Goal: Task Accomplishment & Management: Manage account settings

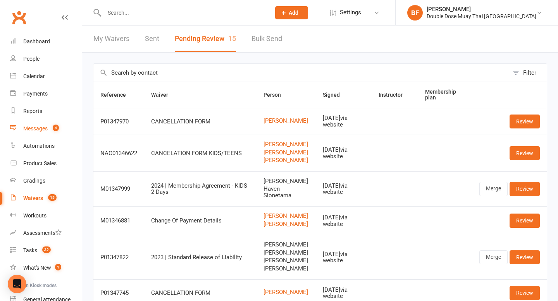
click at [43, 133] on link "Messages 4" at bounding box center [46, 128] width 72 height 17
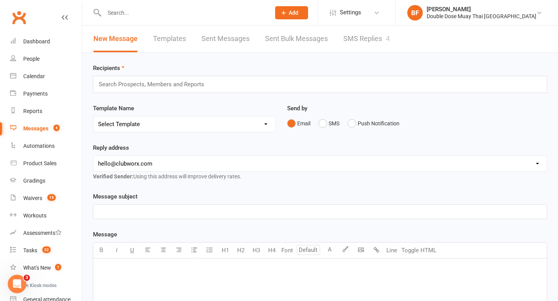
click at [384, 37] on link "SMS Replies 4" at bounding box center [366, 39] width 46 height 27
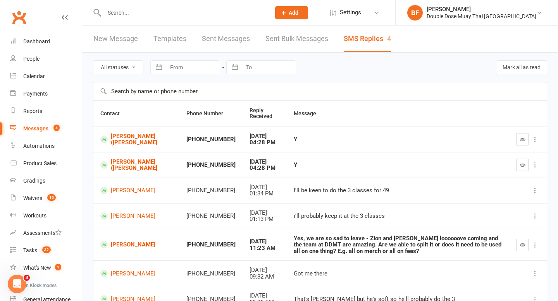
click at [138, 17] on input "text" at bounding box center [183, 12] width 163 height 11
paste input "[PERSON_NAME]"
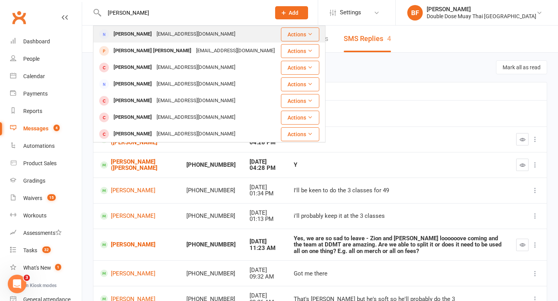
type input "[PERSON_NAME]"
click at [154, 36] on div "Abby_rhiarna@hotmail.com" at bounding box center [195, 34] width 83 height 11
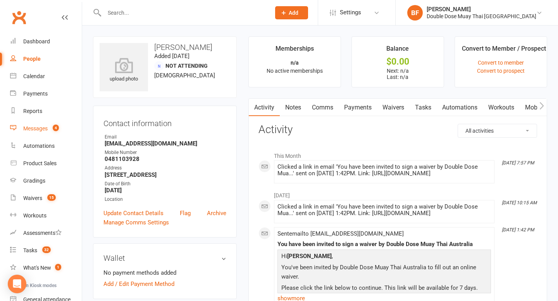
click at [48, 129] on div "Messages" at bounding box center [35, 128] width 24 height 6
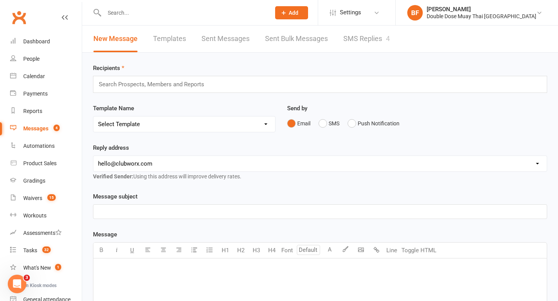
click at [354, 42] on link "SMS Replies 4" at bounding box center [366, 39] width 46 height 27
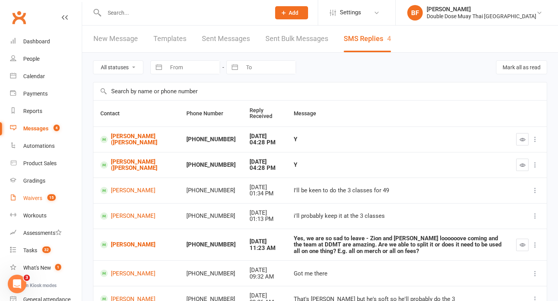
click at [26, 196] on div "Waivers" at bounding box center [32, 198] width 19 height 6
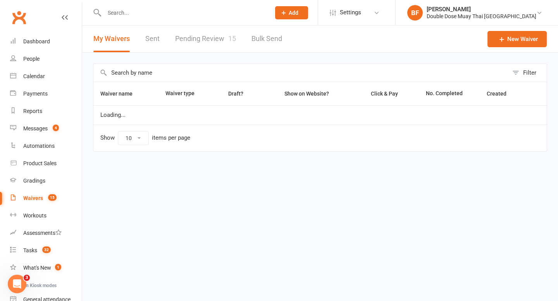
click at [212, 38] on link "Pending Review 15" at bounding box center [205, 39] width 61 height 27
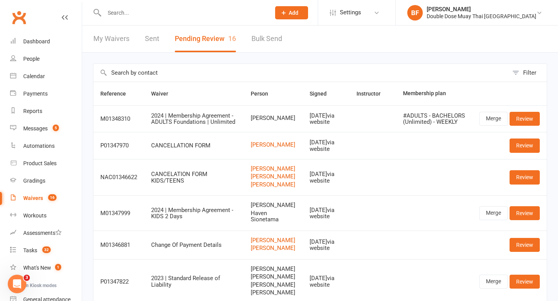
drag, startPoint x: 252, startPoint y: 115, endPoint x: 283, endPoint y: 128, distance: 33.9
click at [284, 129] on td "[PERSON_NAME]" at bounding box center [273, 118] width 59 height 27
copy span "[PERSON_NAME]"
click at [531, 119] on link "Review" at bounding box center [524, 119] width 30 height 14
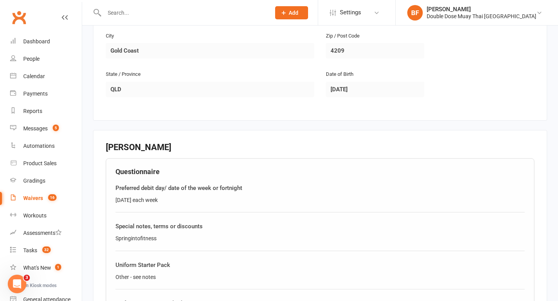
scroll to position [307, 0]
click at [30, 190] on link "Waivers 16" at bounding box center [46, 198] width 72 height 17
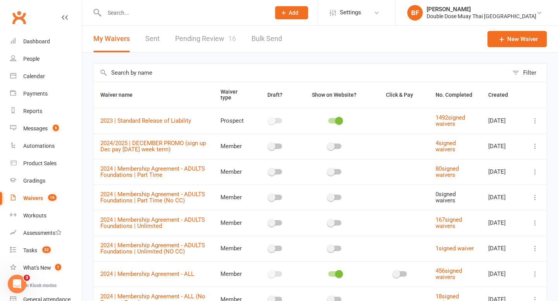
click at [208, 38] on link "Pending Review 16" at bounding box center [205, 39] width 61 height 27
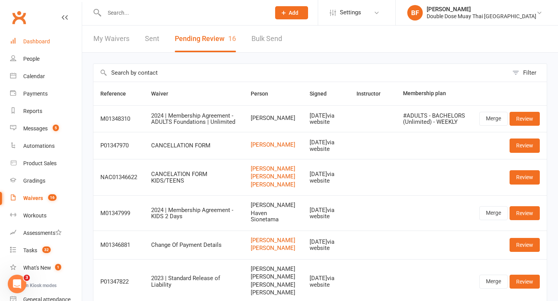
click at [49, 41] on div "Dashboard" at bounding box center [36, 41] width 27 height 6
